Goal: Information Seeking & Learning: Understand process/instructions

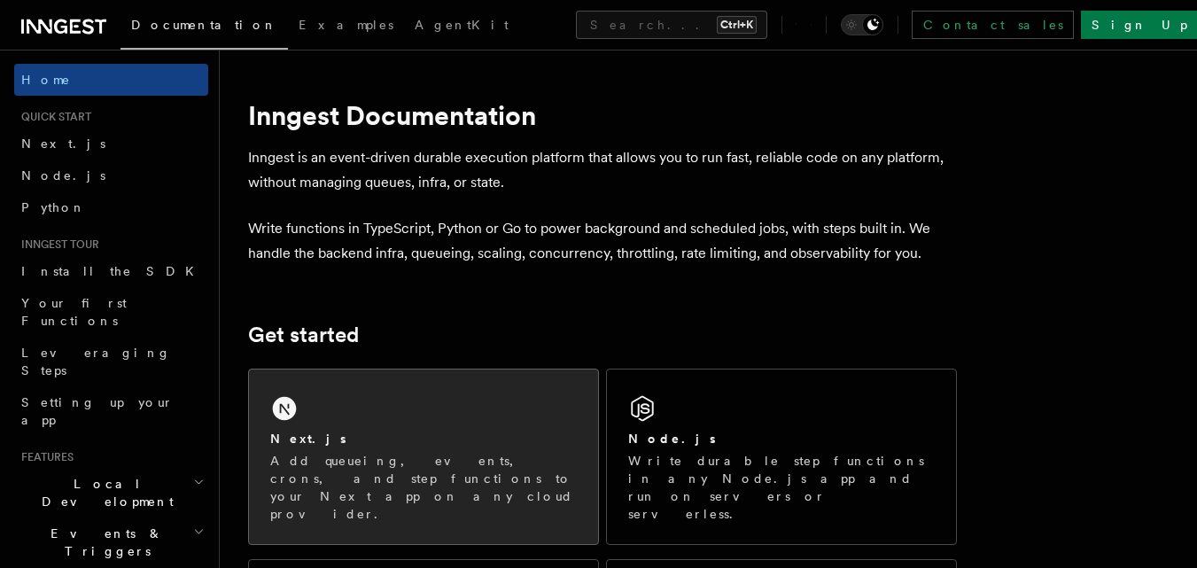
click at [346, 436] on div "Next.js" at bounding box center [423, 439] width 306 height 19
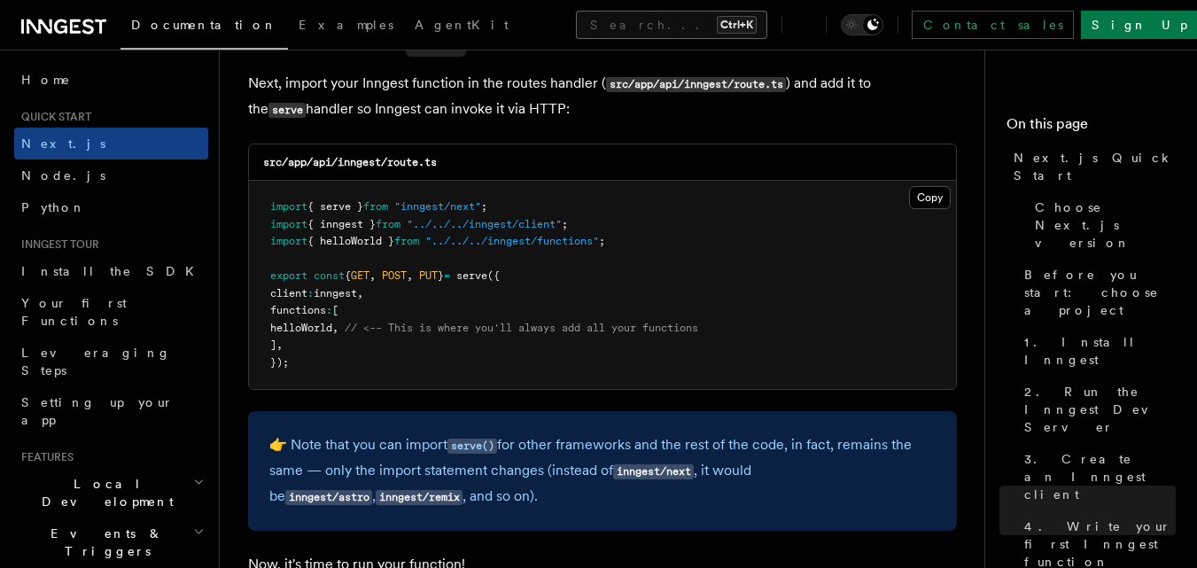
click at [617, 18] on button "Search... Ctrl+K" at bounding box center [671, 25] width 191 height 28
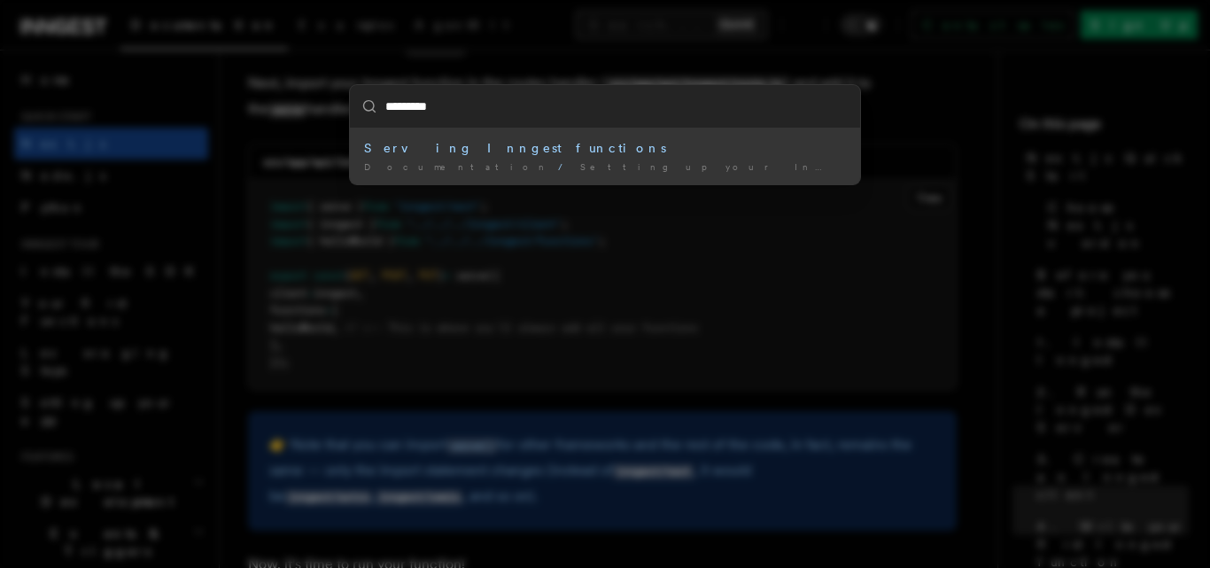
type input "**********"
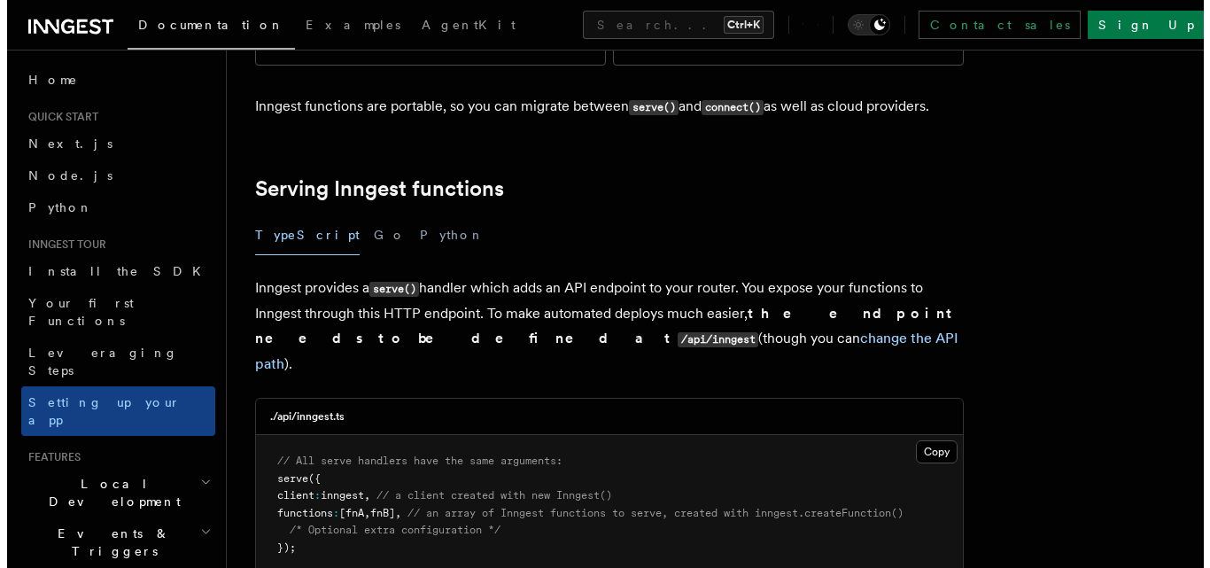
scroll to position [542, 0]
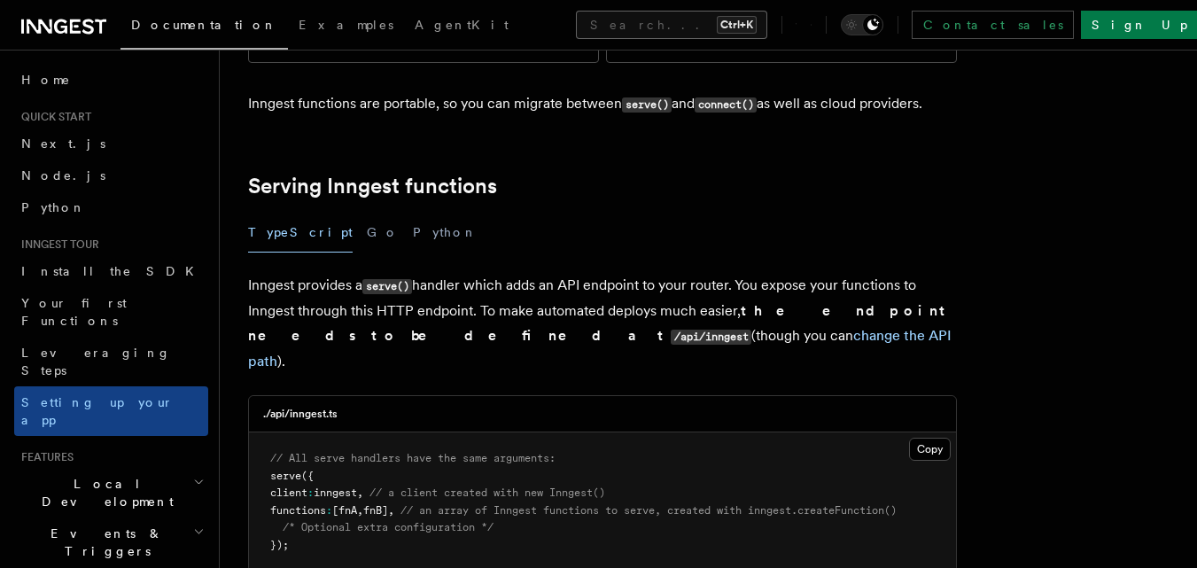
click at [595, 20] on button "Search... Ctrl+K" at bounding box center [671, 25] width 191 height 28
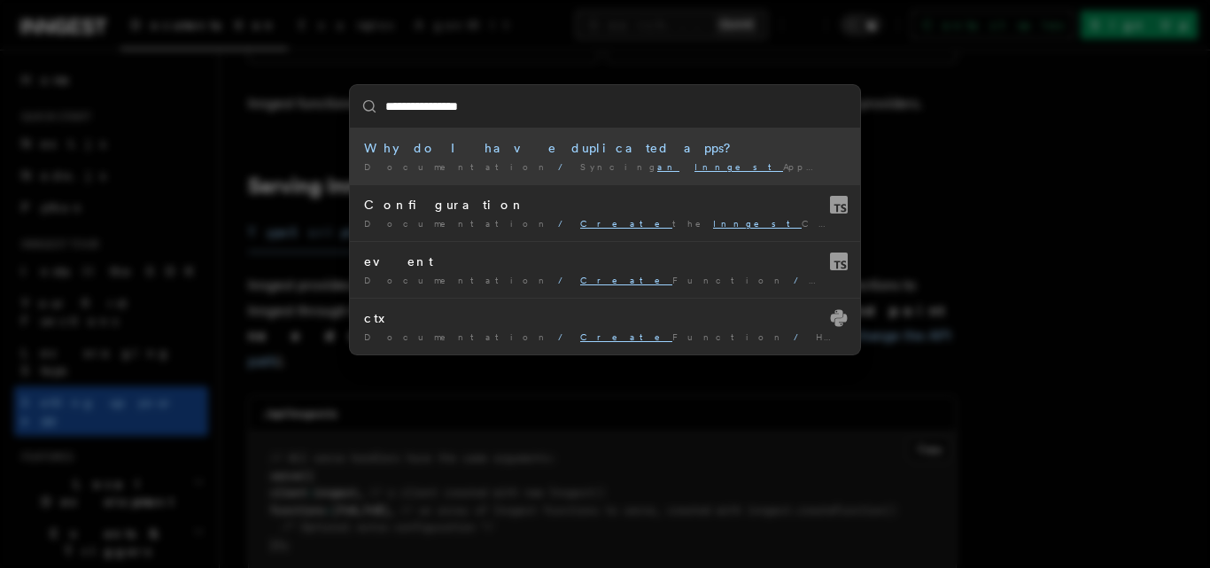
type input "**********"
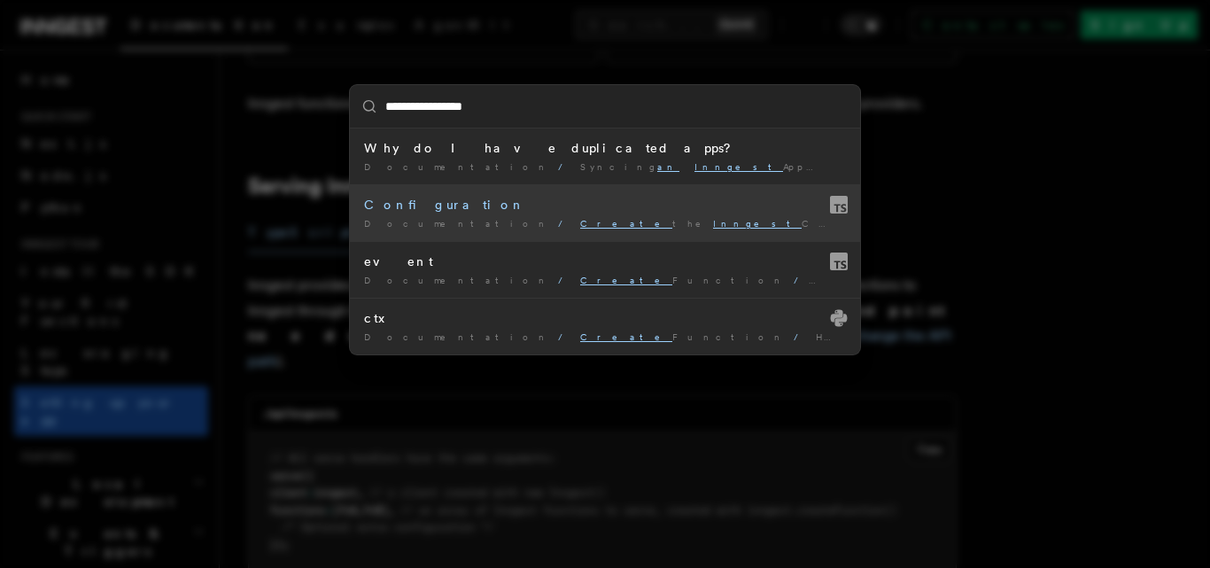
click at [545, 209] on div "Configuration" at bounding box center [605, 205] width 482 height 18
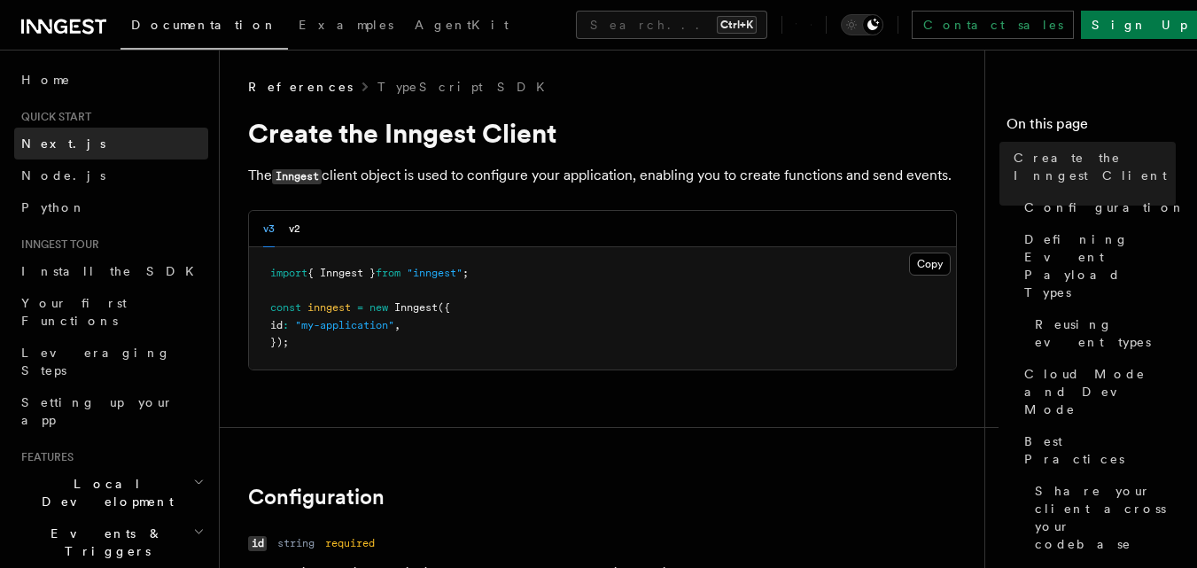
click at [42, 153] on link "Next.js" at bounding box center [111, 144] width 194 height 32
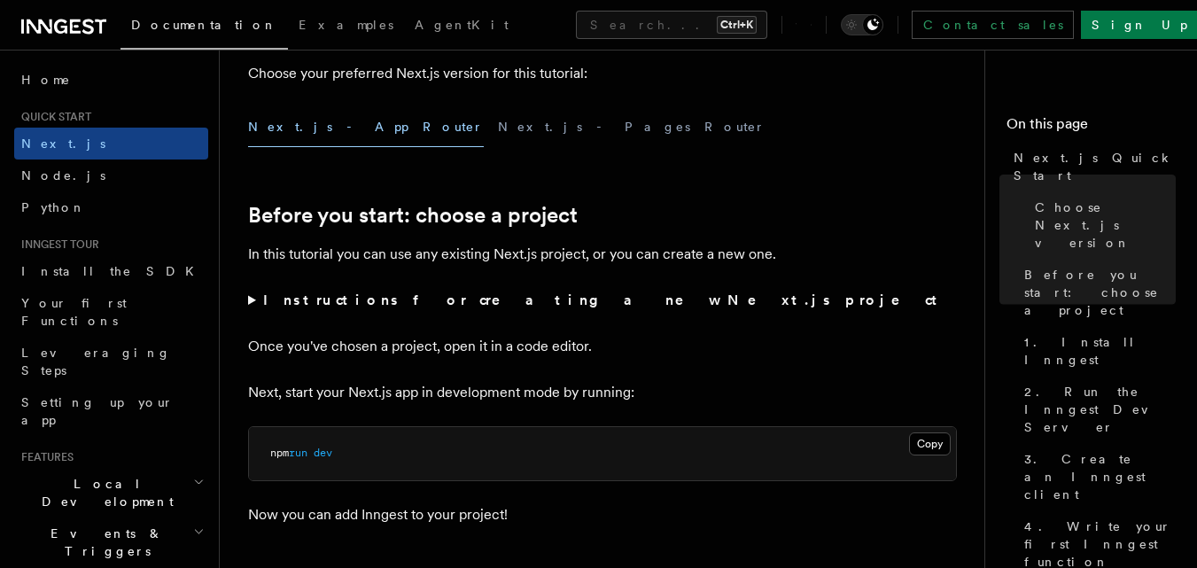
scroll to position [443, 0]
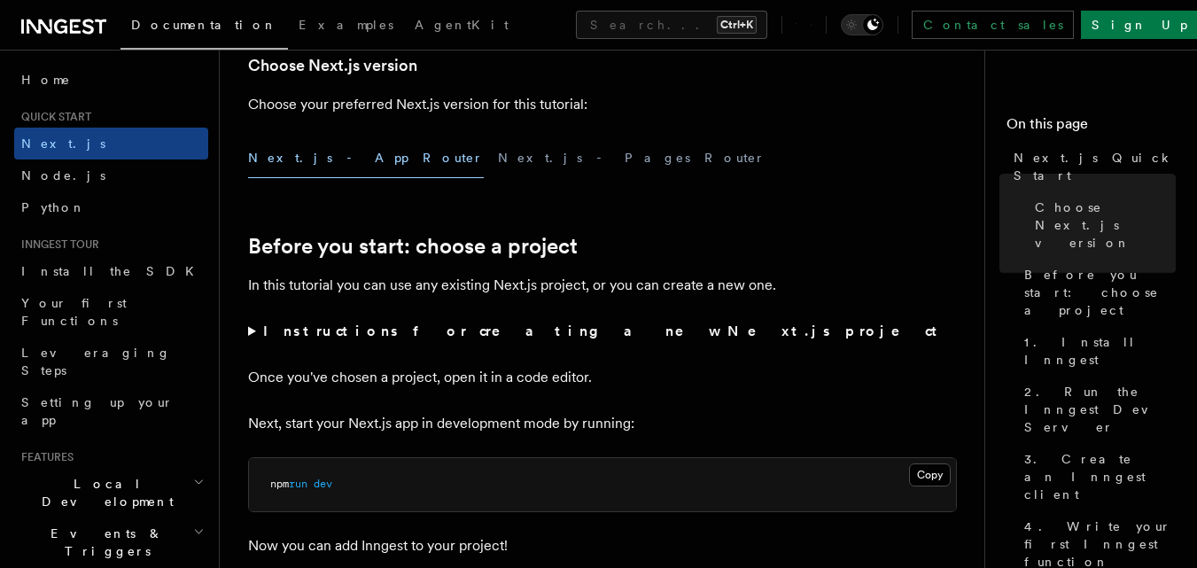
click at [320, 157] on button "Next.js - App Router" at bounding box center [366, 158] width 236 height 40
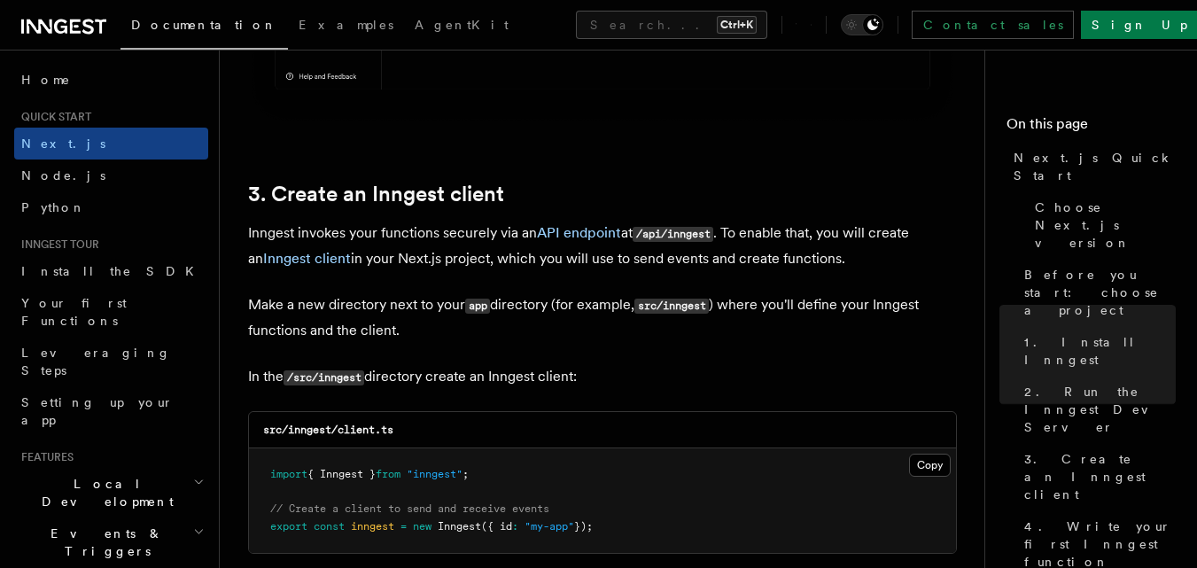
scroll to position [2037, 0]
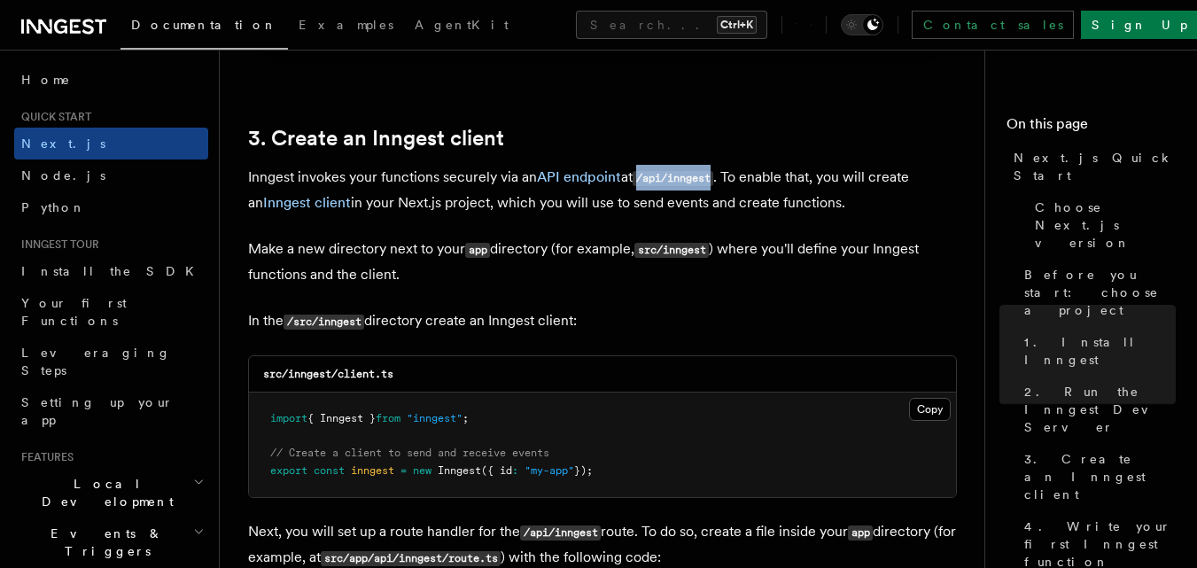
drag, startPoint x: 643, startPoint y: 180, endPoint x: 719, endPoint y: 175, distance: 76.3
click at [713, 175] on code "/api/inngest" at bounding box center [672, 178] width 81 height 15
copy code "/api/inngest"
click at [924, 405] on button "Copy Copied" at bounding box center [930, 409] width 42 height 23
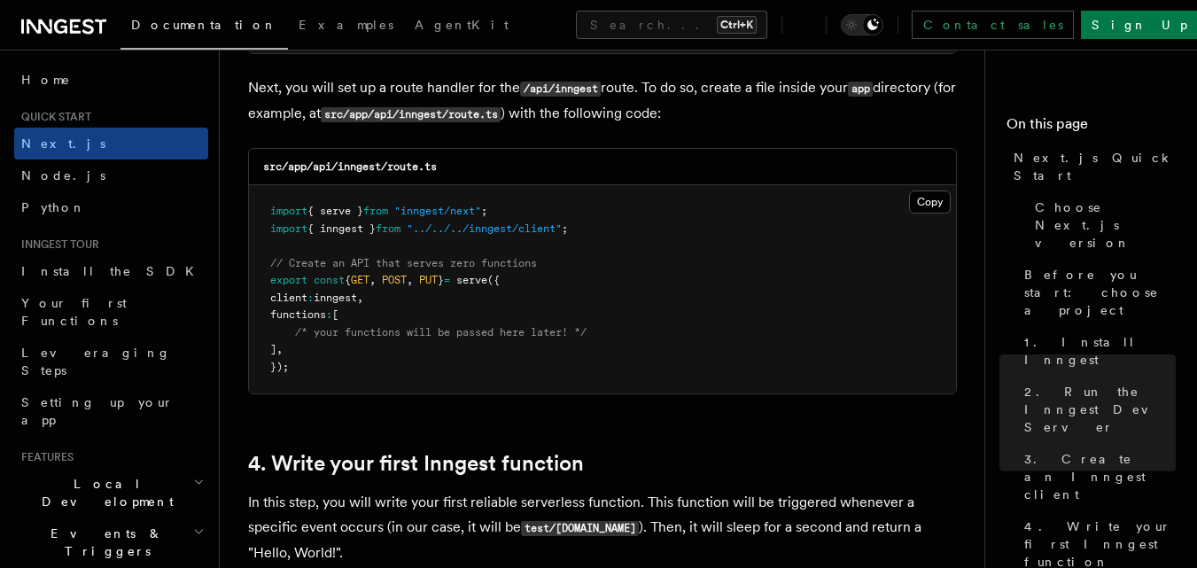
scroll to position [2480, 0]
click at [932, 202] on button "Copy Copied" at bounding box center [930, 202] width 42 height 23
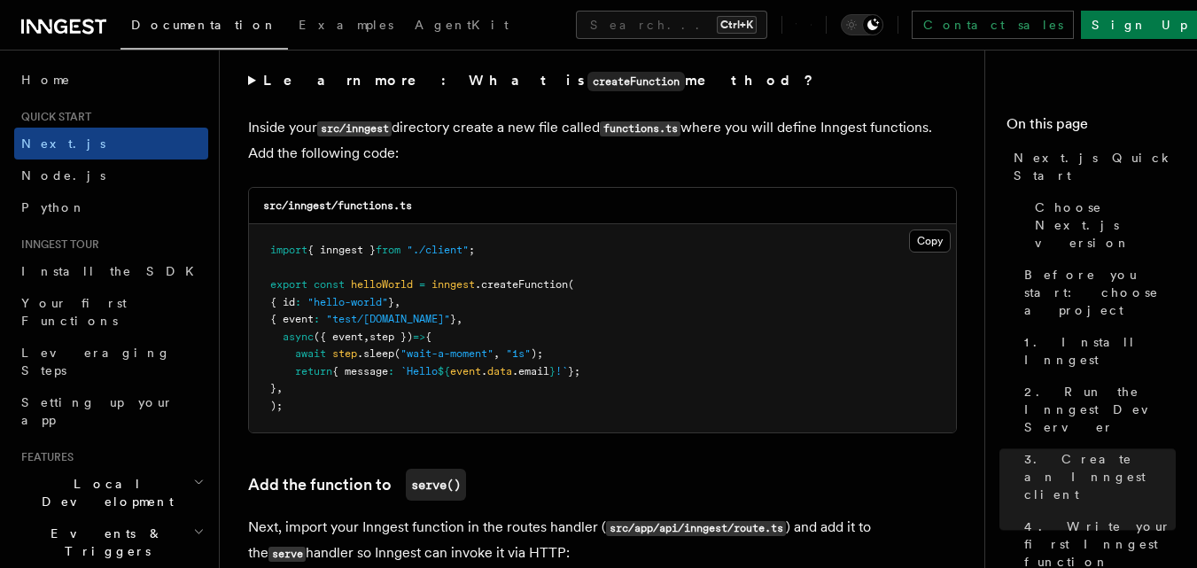
scroll to position [3100, 0]
click at [919, 240] on button "Copy Copied" at bounding box center [930, 240] width 42 height 23
